Goal: Transaction & Acquisition: Purchase product/service

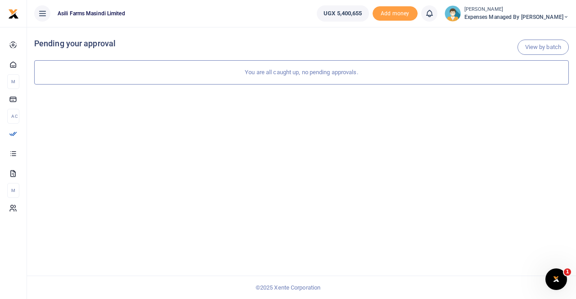
click at [525, 17] on span "Expenses Managed by [PERSON_NAME]" at bounding box center [516, 17] width 104 height 8
click at [528, 32] on link "Switch accounts" at bounding box center [519, 33] width 71 height 13
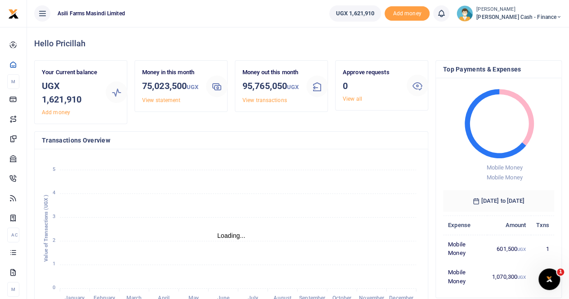
scroll to position [7, 7]
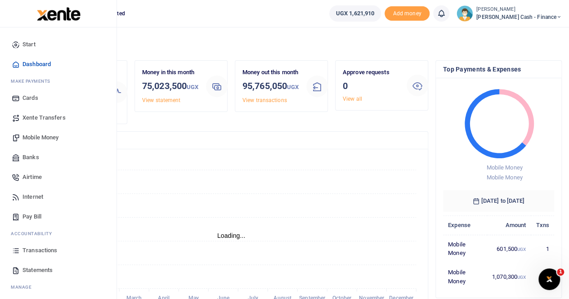
click at [37, 137] on span "Mobile Money" at bounding box center [41, 137] width 36 height 9
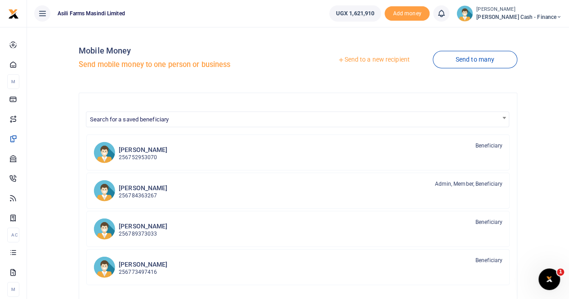
click at [366, 62] on link "Send to a new recipient" at bounding box center [373, 60] width 117 height 16
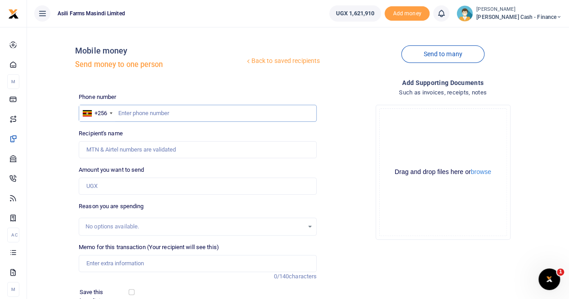
click at [138, 111] on input "text" at bounding box center [198, 113] width 238 height 17
paste input "752 426662"
type input "752 426662"
click at [95, 184] on input "Amount you want to send" at bounding box center [198, 186] width 238 height 17
type input "5,000"
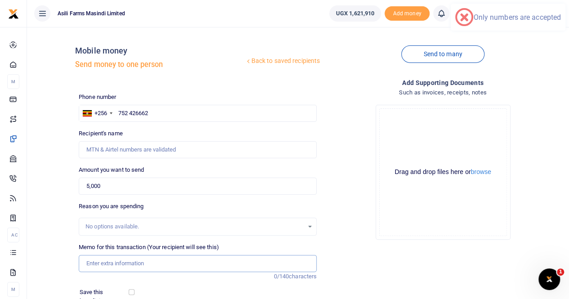
click at [122, 266] on input "Memo for this transaction (Your recipient will see this)" at bounding box center [198, 263] width 238 height 17
click at [117, 261] on input "Memo for this transaction (Your recipient will see this)" at bounding box center [198, 263] width 238 height 17
click at [120, 263] on input "Payment for Kampala express High way" at bounding box center [198, 263] width 238 height 17
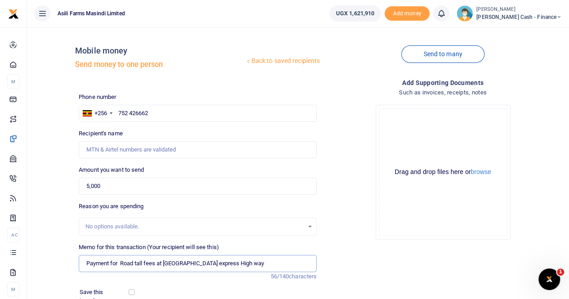
type input "Payment for Road tall fees at Kampala express High way"
click at [482, 174] on button "browse" at bounding box center [481, 172] width 20 height 7
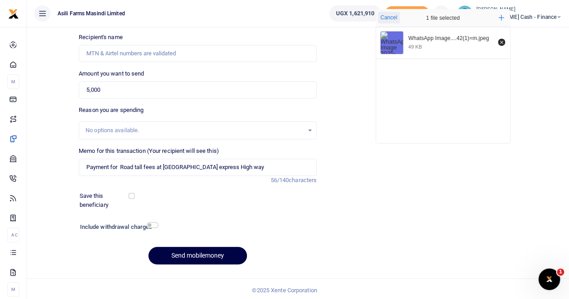
scroll to position [98, 0]
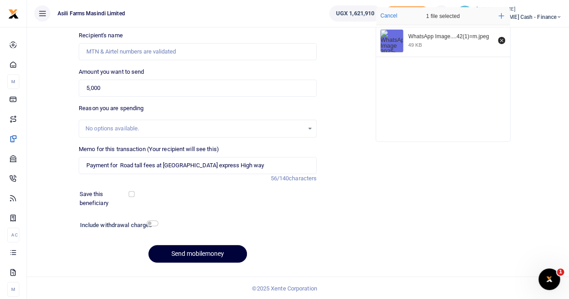
click at [189, 250] on button "Send mobilemoney" at bounding box center [198, 254] width 99 height 18
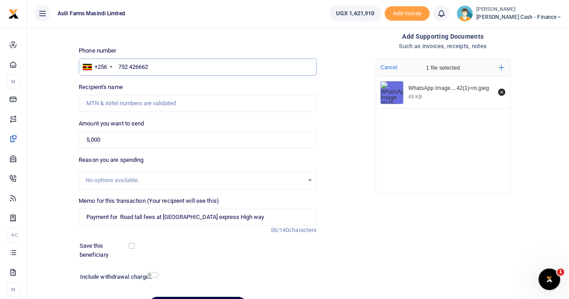
scroll to position [0, 0]
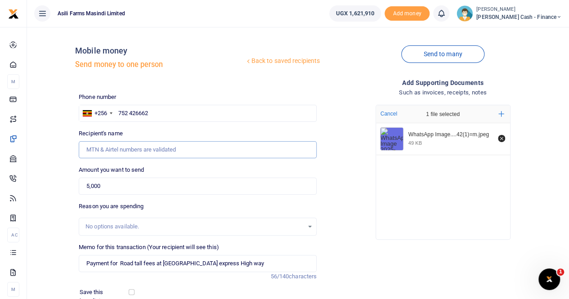
click at [104, 153] on input "Recipient's name" at bounding box center [198, 149] width 238 height 17
click at [158, 109] on input "752 426662" at bounding box center [198, 113] width 238 height 17
click at [131, 114] on input "752 426662" at bounding box center [198, 113] width 238 height 17
click at [168, 111] on input "752426662" at bounding box center [198, 113] width 238 height 17
type input "752426662"
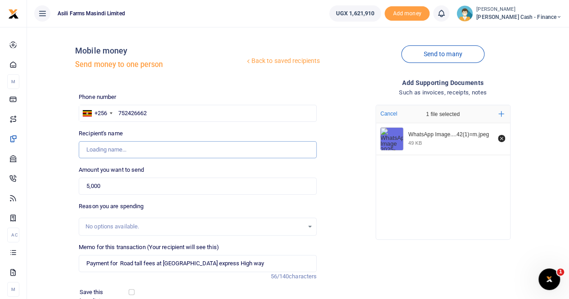
click at [146, 150] on input "Recipient's name" at bounding box center [198, 149] width 238 height 17
click at [161, 108] on input "752426662" at bounding box center [198, 113] width 238 height 17
type input "Sisye Mubakali"
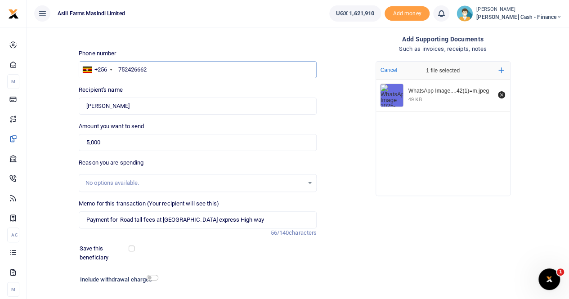
scroll to position [98, 0]
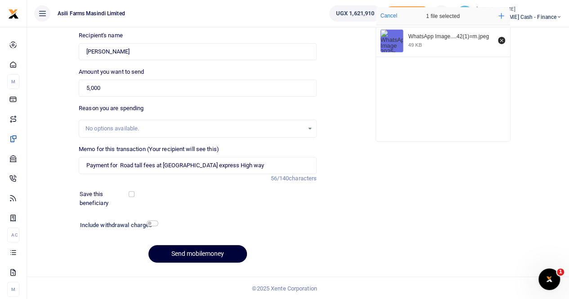
click at [189, 252] on button "Send mobilemoney" at bounding box center [198, 254] width 99 height 18
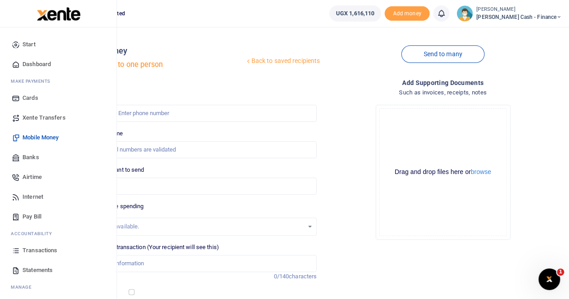
click at [34, 194] on span "Internet" at bounding box center [33, 197] width 21 height 9
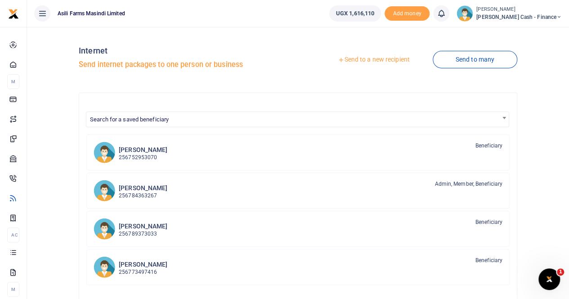
click at [360, 60] on link "Send to a new recipient" at bounding box center [373, 60] width 117 height 16
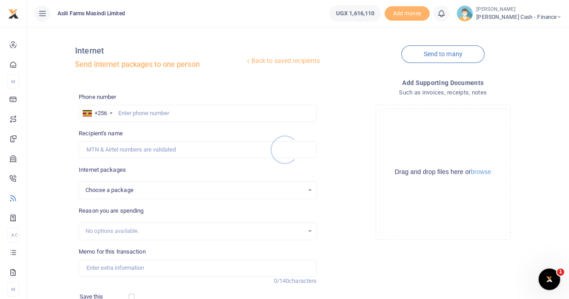
click at [126, 112] on div at bounding box center [284, 149] width 569 height 299
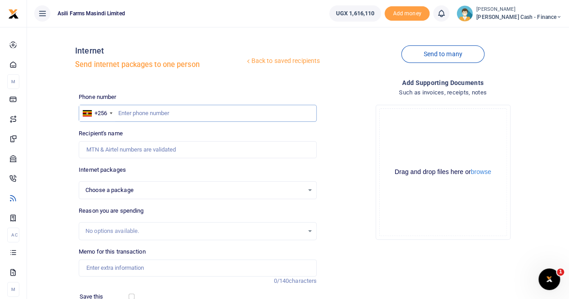
click at [124, 112] on input "text" at bounding box center [198, 113] width 238 height 17
paste input "0394728660"
type input "0394728660"
type input "Seremoth Muliimba"
type input "0394728660"
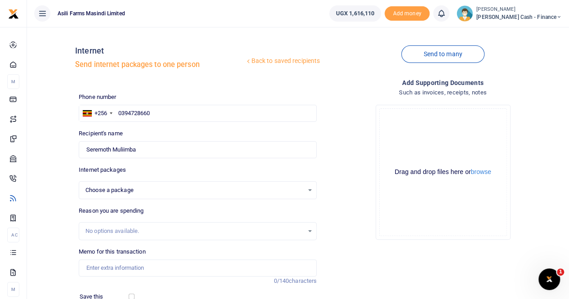
click at [221, 190] on span "Choose a package" at bounding box center [195, 190] width 218 height 9
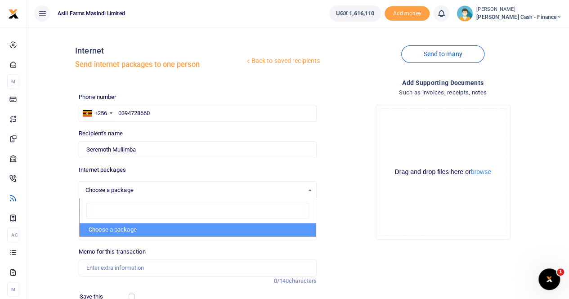
click at [221, 190] on span "Choose a package" at bounding box center [195, 190] width 218 height 9
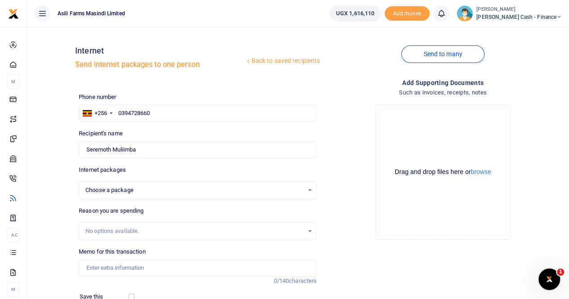
click at [306, 192] on div "Choose a package Choose a package" at bounding box center [197, 190] width 237 height 10
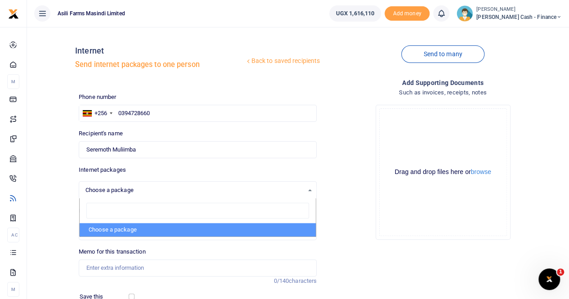
click at [306, 192] on div "Choose a package Choose a package" at bounding box center [197, 190] width 237 height 10
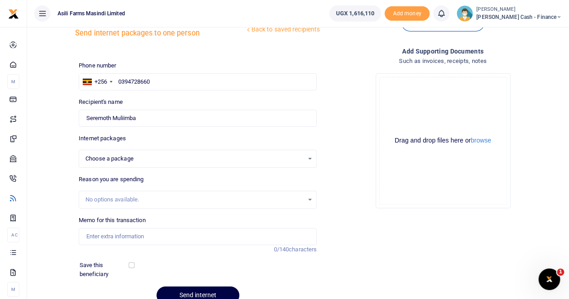
scroll to position [45, 0]
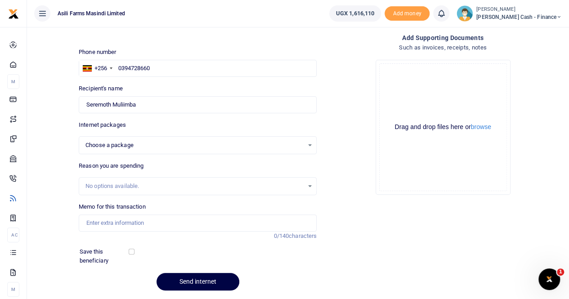
click at [206, 143] on span "Choose a package" at bounding box center [195, 145] width 218 height 9
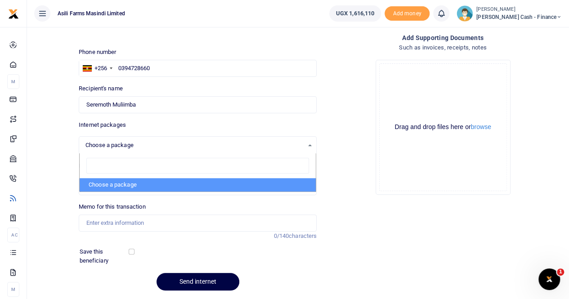
click at [311, 160] on div at bounding box center [198, 165] width 236 height 25
drag, startPoint x: 192, startPoint y: 141, endPoint x: 188, endPoint y: 134, distance: 8.7
click at [187, 134] on div "Internet packages Choose a package Choose a package Choose a package Choose a p…" at bounding box center [198, 138] width 238 height 34
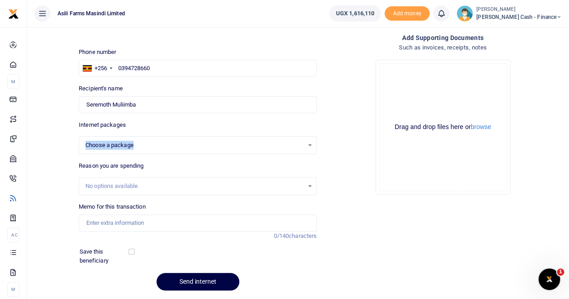
click at [169, 151] on div "Choose a package Choose a package Choose a package" at bounding box center [198, 145] width 238 height 18
click at [310, 145] on div "Choose a package Choose a package" at bounding box center [197, 145] width 237 height 10
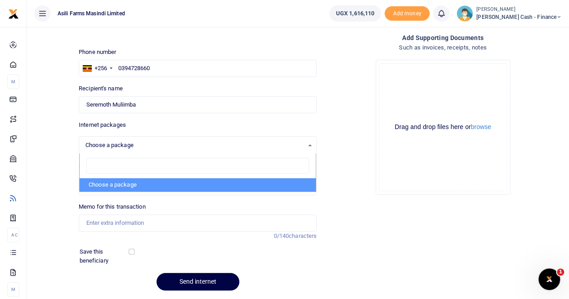
click at [310, 145] on div "Choose a package Choose a package" at bounding box center [197, 145] width 237 height 10
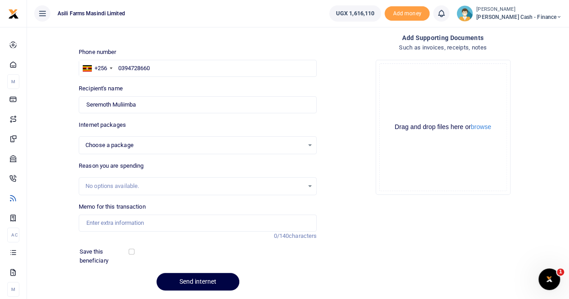
click at [308, 142] on div "Choose a package Choose a package" at bounding box center [197, 145] width 237 height 10
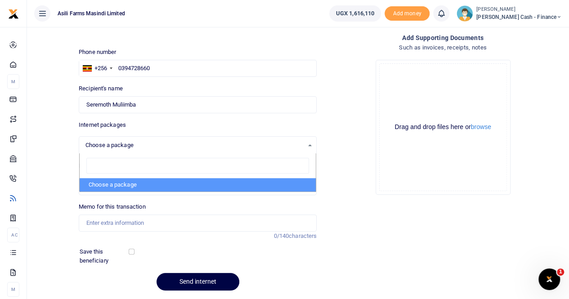
click at [308, 142] on div "Choose a package Choose a package" at bounding box center [197, 145] width 237 height 10
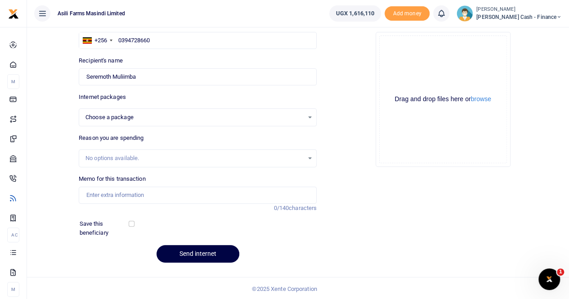
scroll to position [0, 0]
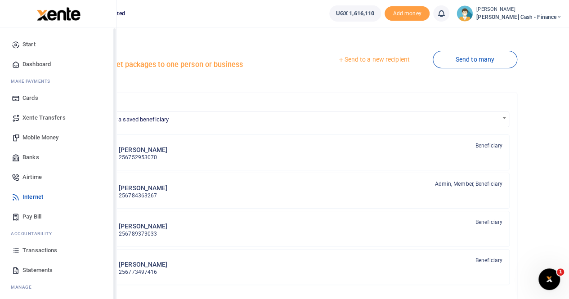
click at [47, 136] on span "Mobile Money" at bounding box center [41, 137] width 36 height 9
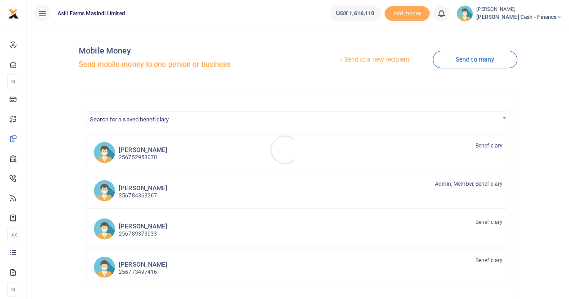
click at [360, 58] on div at bounding box center [284, 149] width 569 height 299
click at [362, 61] on link "Send to a new recipient" at bounding box center [373, 60] width 117 height 16
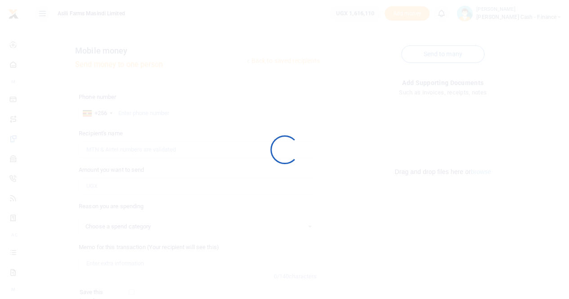
select select
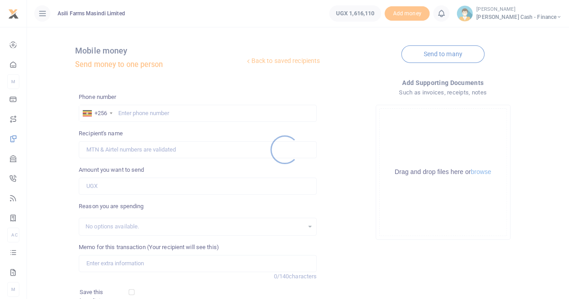
click at [132, 114] on div at bounding box center [284, 149] width 569 height 299
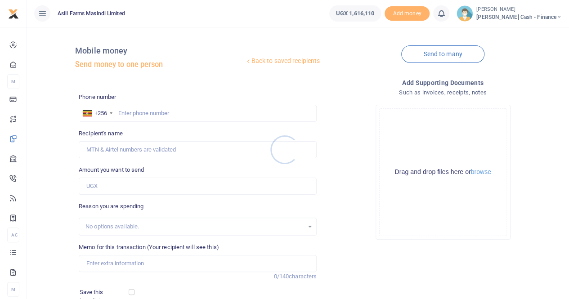
click at [142, 114] on div at bounding box center [284, 149] width 569 height 299
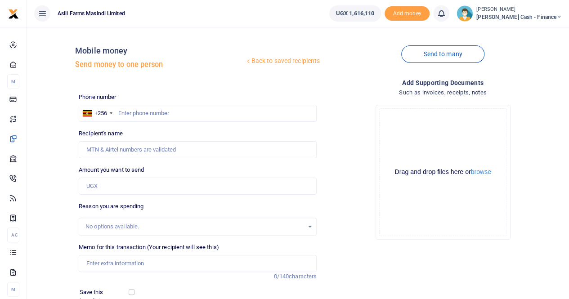
drag, startPoint x: 150, startPoint y: 112, endPoint x: 156, endPoint y: 113, distance: 5.5
click at [151, 112] on div at bounding box center [284, 149] width 569 height 299
click at [157, 109] on input "text" at bounding box center [198, 113] width 238 height 17
click at [131, 115] on input "07730972" at bounding box center [198, 113] width 238 height 17
type input "0773730972"
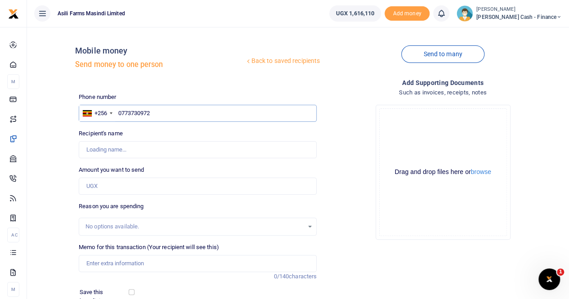
type input "Ronald Mutebi"
type input "0773730972"
click at [119, 186] on input "Amount you want to send" at bounding box center [198, 186] width 238 height 17
type input "30,000"
click at [104, 264] on input "Memo for this transaction (Your recipient will see this)" at bounding box center [198, 263] width 238 height 17
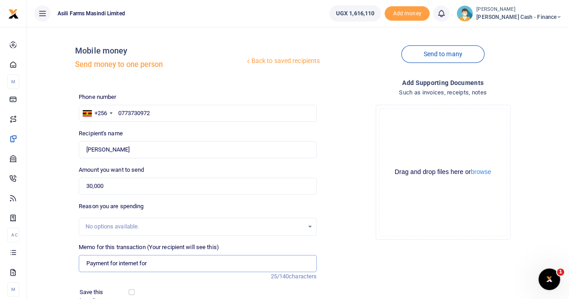
click at [158, 266] on input "Payment for internet for" at bounding box center [198, 263] width 238 height 17
paste input "Francisco Podesta"
type input "Payment for internet for Francisco Podesta"
click at [480, 174] on button "browse" at bounding box center [481, 172] width 20 height 7
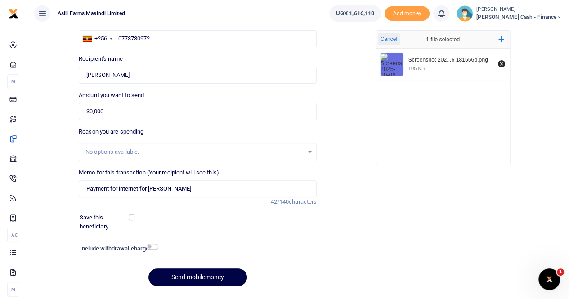
scroll to position [98, 0]
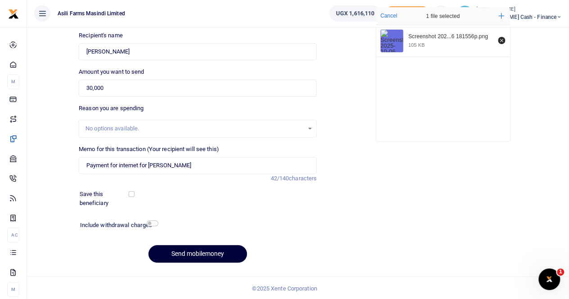
click at [193, 252] on button "Send mobilemoney" at bounding box center [198, 254] width 99 height 18
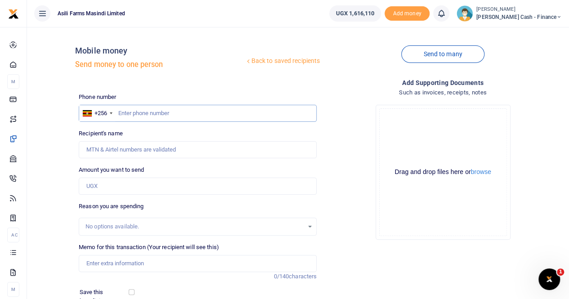
click at [123, 113] on input "text" at bounding box center [198, 113] width 238 height 17
paste input "705 504036"
click at [130, 114] on input "705 504036" at bounding box center [198, 113] width 238 height 17
type input "705504036"
click at [110, 180] on input "Amount you want to send" at bounding box center [198, 186] width 238 height 17
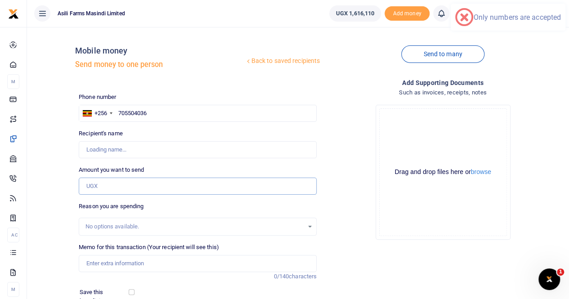
type input "Ronald Mutebi"
type input "26,000"
click at [107, 260] on input "Memo for this transaction (Your recipient will see this)" at bounding box center [198, 263] width 238 height 17
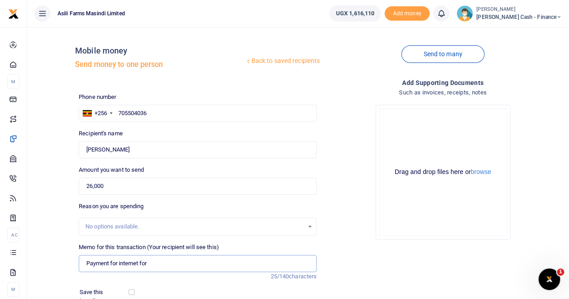
click at [163, 267] on input "Payment for internet for" at bounding box center [198, 263] width 238 height 17
paste input "Francisco Podesta"
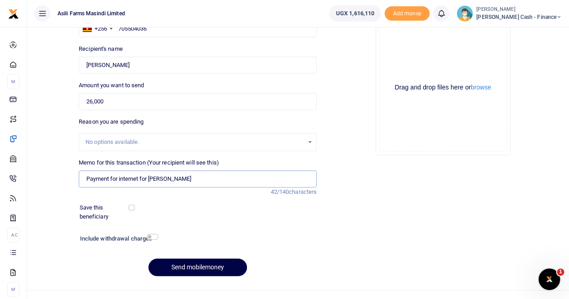
scroll to position [98, 0]
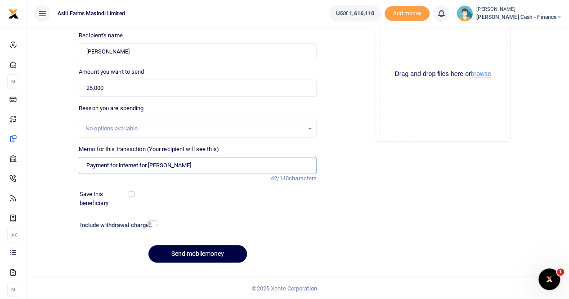
type input "Payment for internet for Francisco Podesta"
click at [480, 74] on button "browse" at bounding box center [481, 74] width 20 height 7
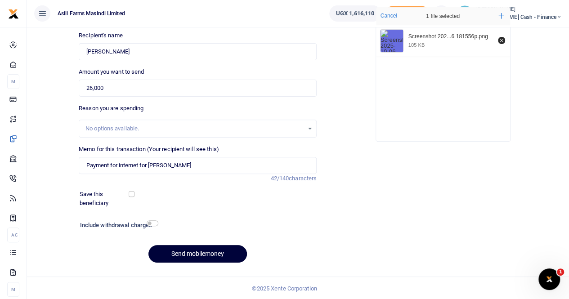
drag, startPoint x: 184, startPoint y: 250, endPoint x: 185, endPoint y: 246, distance: 4.7
click at [184, 249] on button "Send mobilemoney" at bounding box center [198, 254] width 99 height 18
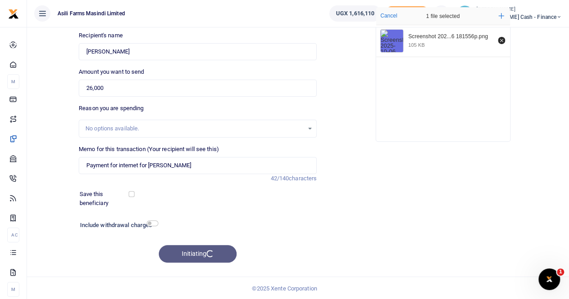
click at [185, 246] on div "Initiating" at bounding box center [198, 254] width 238 height 18
